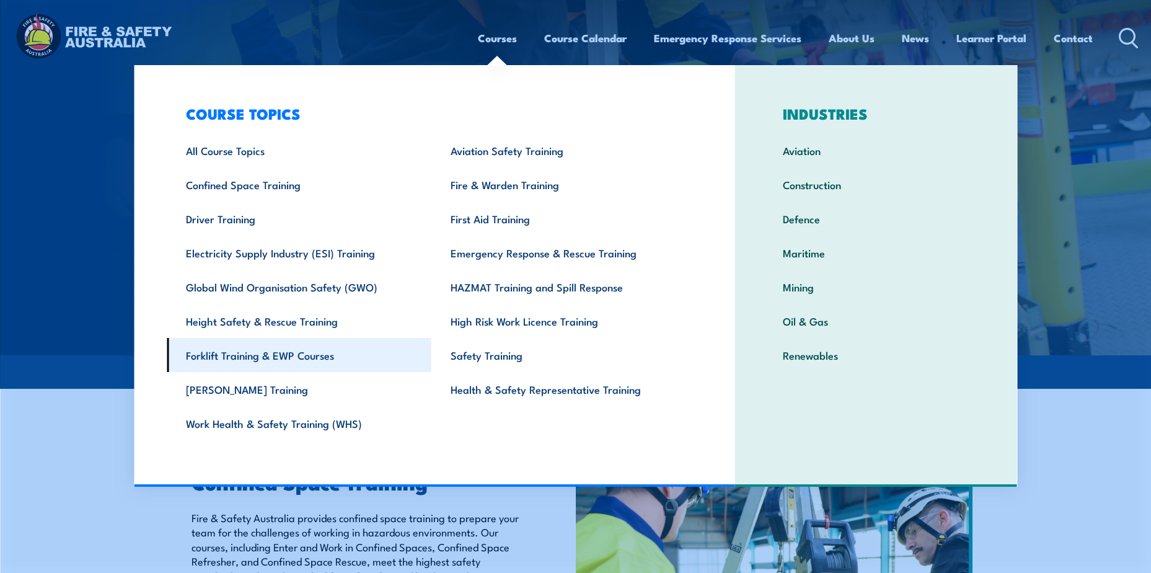
click at [299, 350] on link "Forklift Training & EWP Courses" at bounding box center [299, 355] width 265 height 34
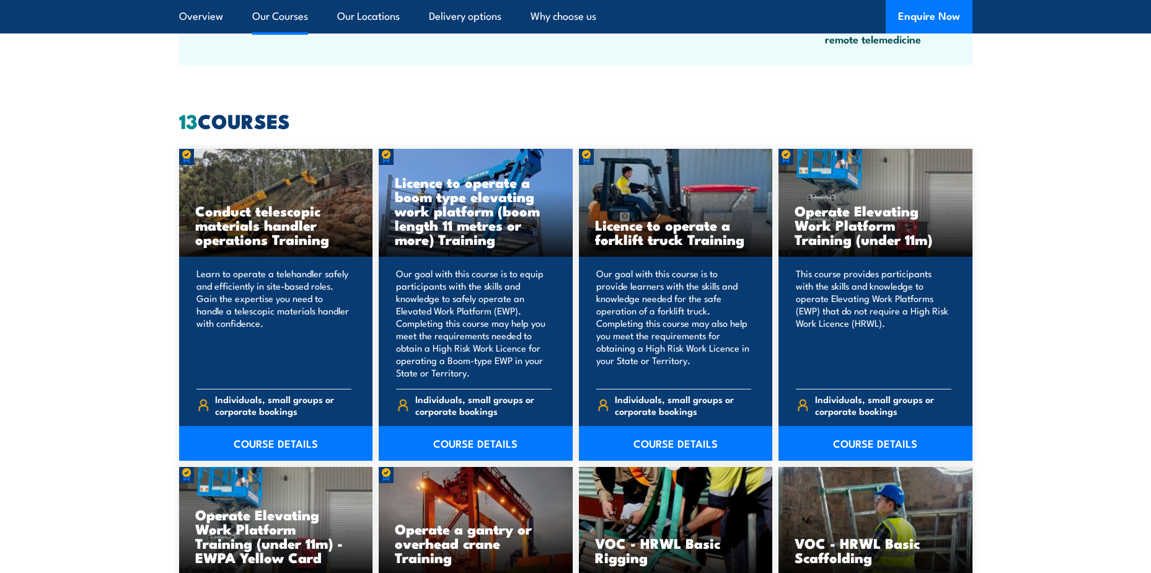
scroll to position [915, 0]
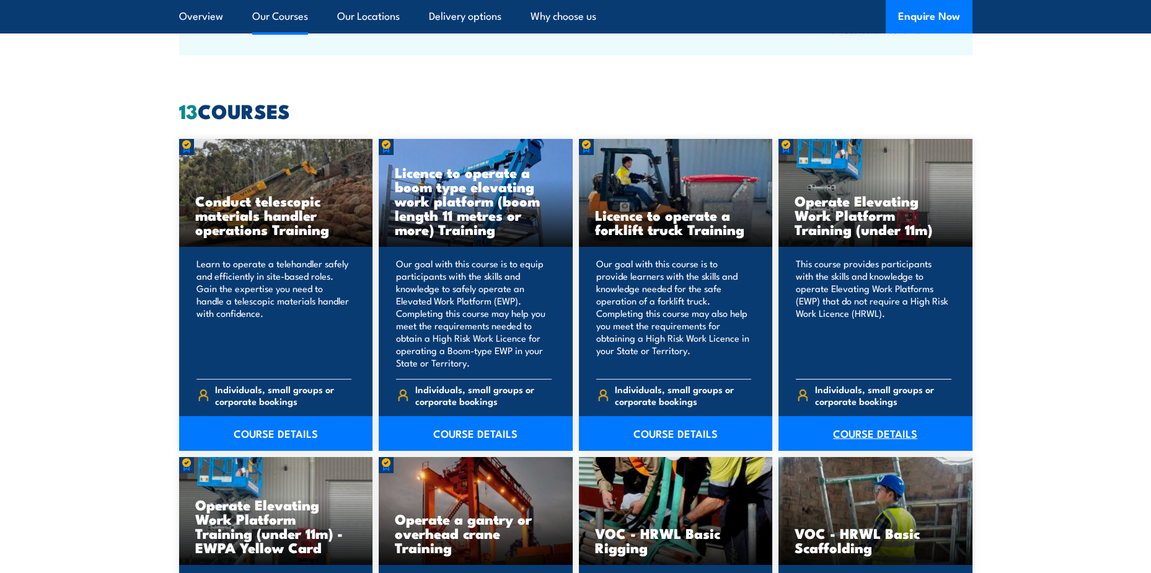
click at [871, 436] on link "COURSE DETAILS" at bounding box center [875, 433] width 194 height 35
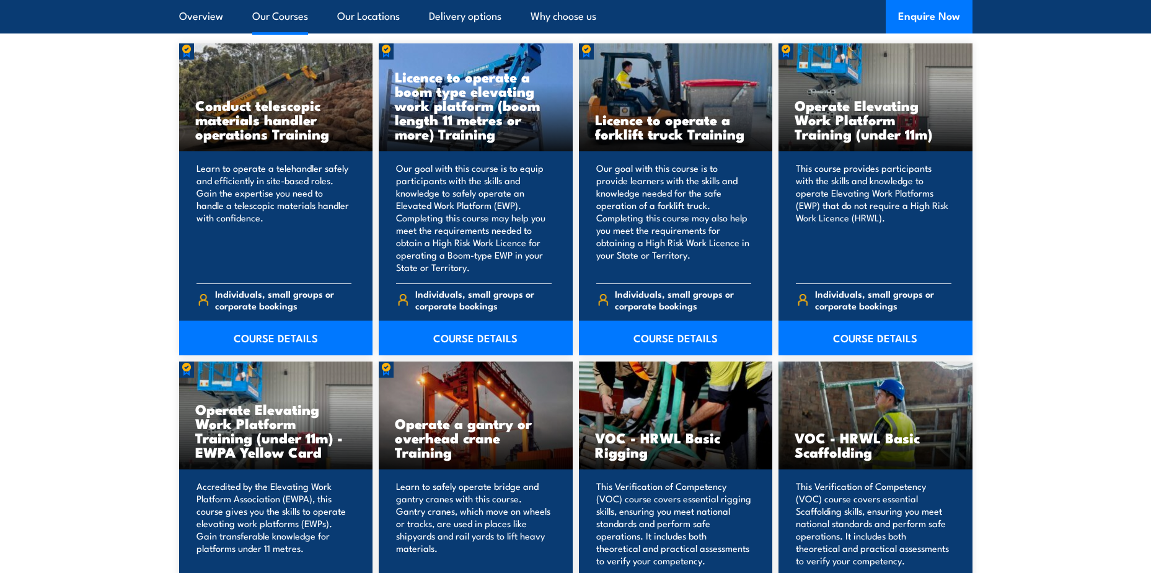
scroll to position [991, 0]
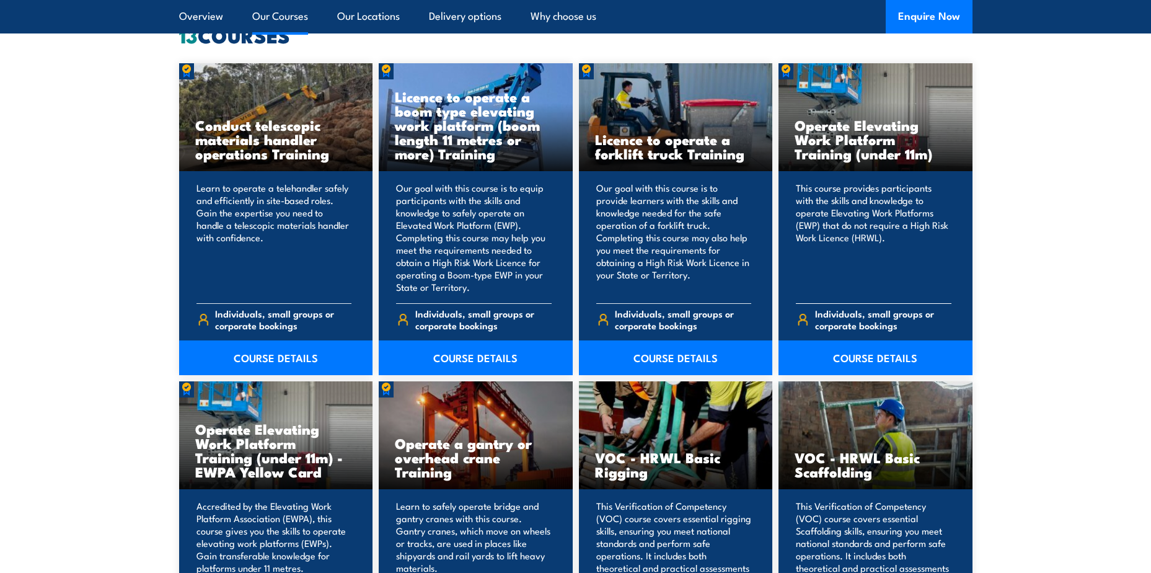
click at [876, 192] on p "This course provides participants with the skills and knowledge to operate Elev…" at bounding box center [874, 238] width 156 height 112
click at [878, 356] on link "COURSE DETAILS" at bounding box center [875, 357] width 194 height 35
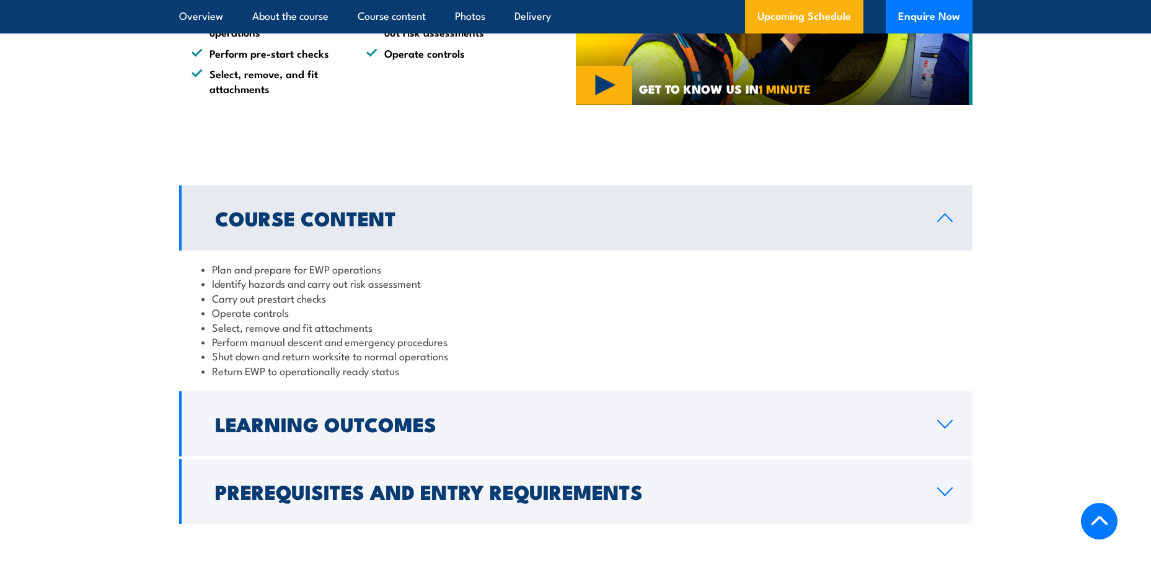
scroll to position [905, 0]
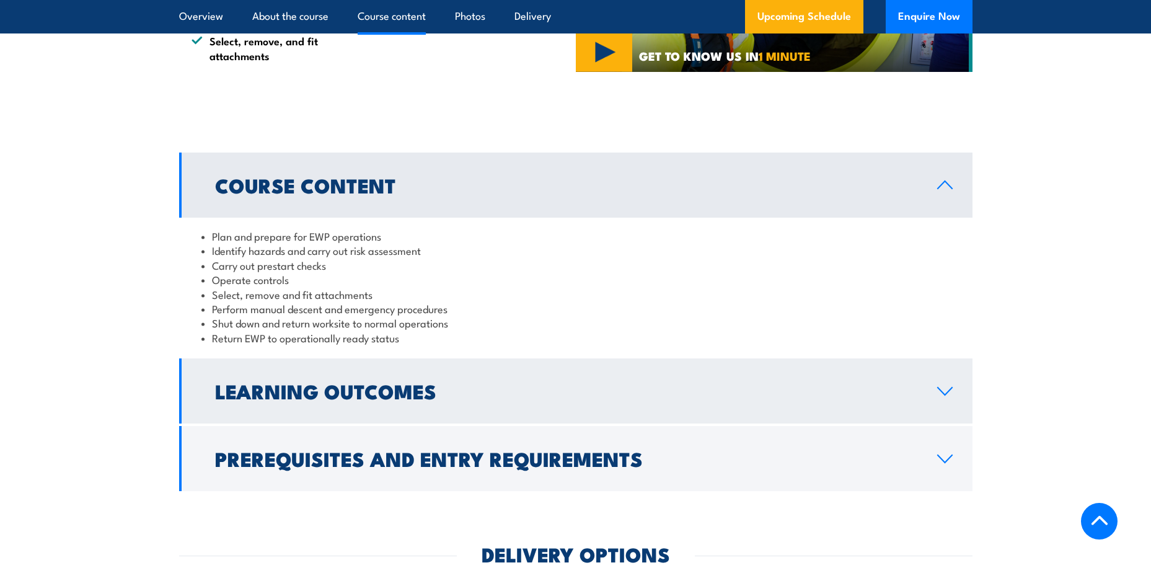
click at [944, 394] on icon at bounding box center [945, 390] width 14 height 7
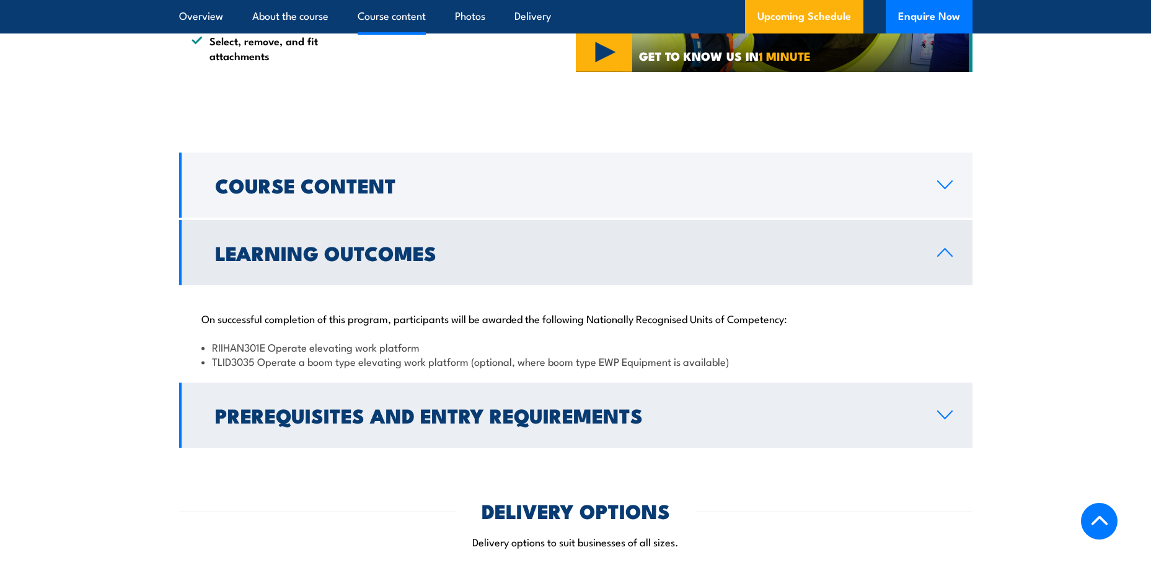
click at [943, 416] on icon at bounding box center [945, 414] width 14 height 7
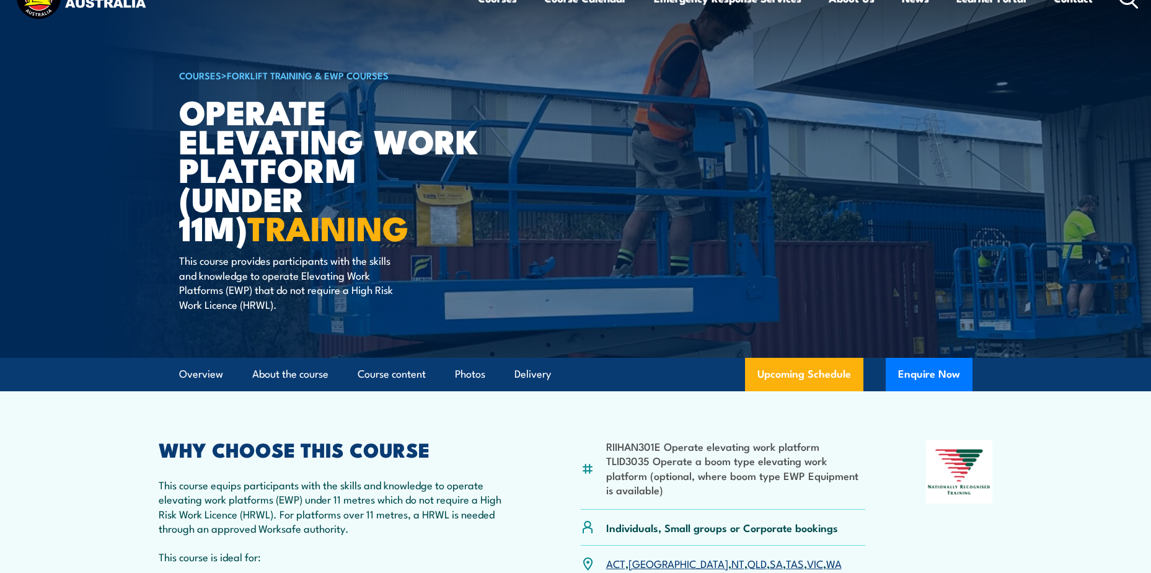
scroll to position [0, 0]
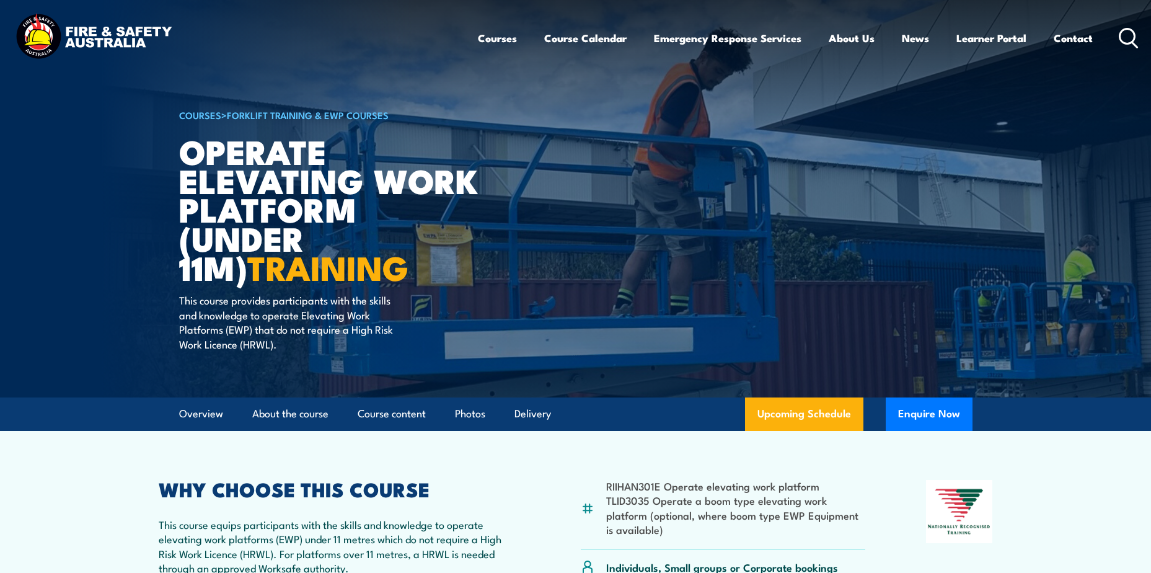
drag, startPoint x: 1104, startPoint y: 483, endPoint x: 1066, endPoint y: 470, distance: 40.0
click at [1104, 483] on section "RIIHAN301E Operate elevating work platform TLID3035 Operate a boom type elevati…" at bounding box center [575, 559] width 1151 height 257
click at [936, 411] on button "Enquire Now" at bounding box center [929, 413] width 87 height 33
